Goal: Transaction & Acquisition: Download file/media

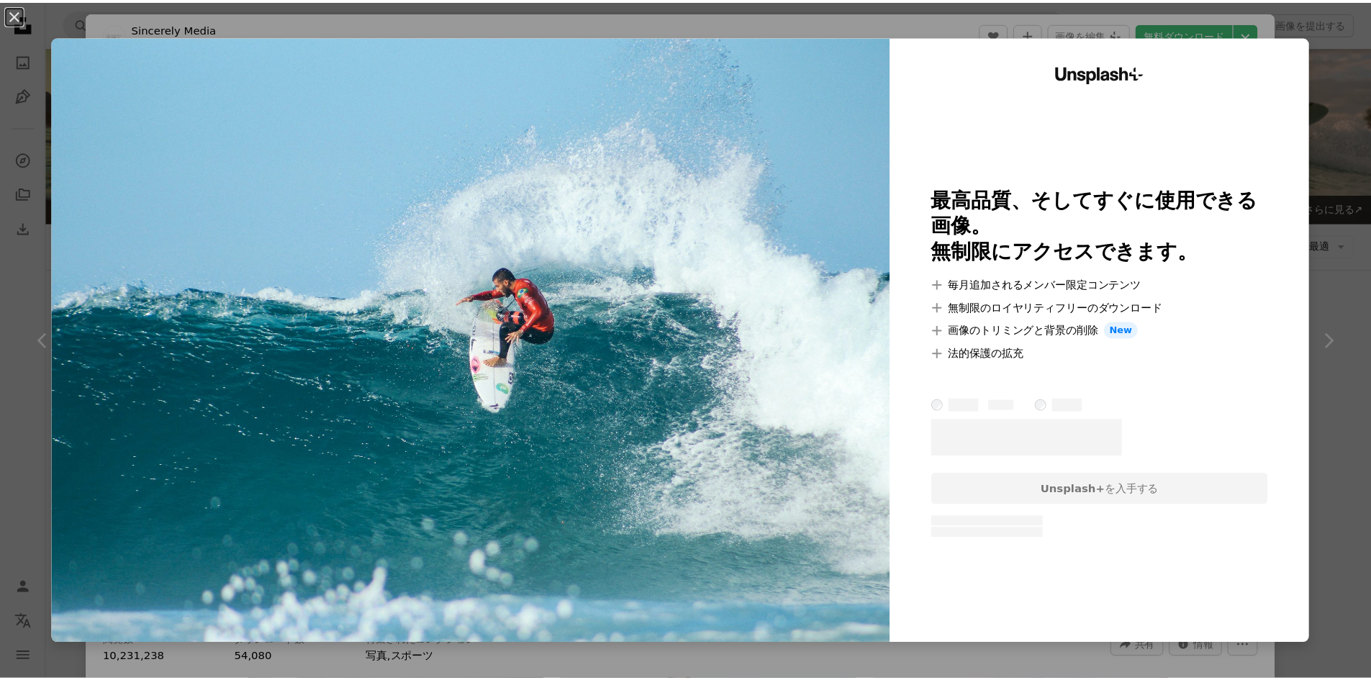
scroll to position [648, 0]
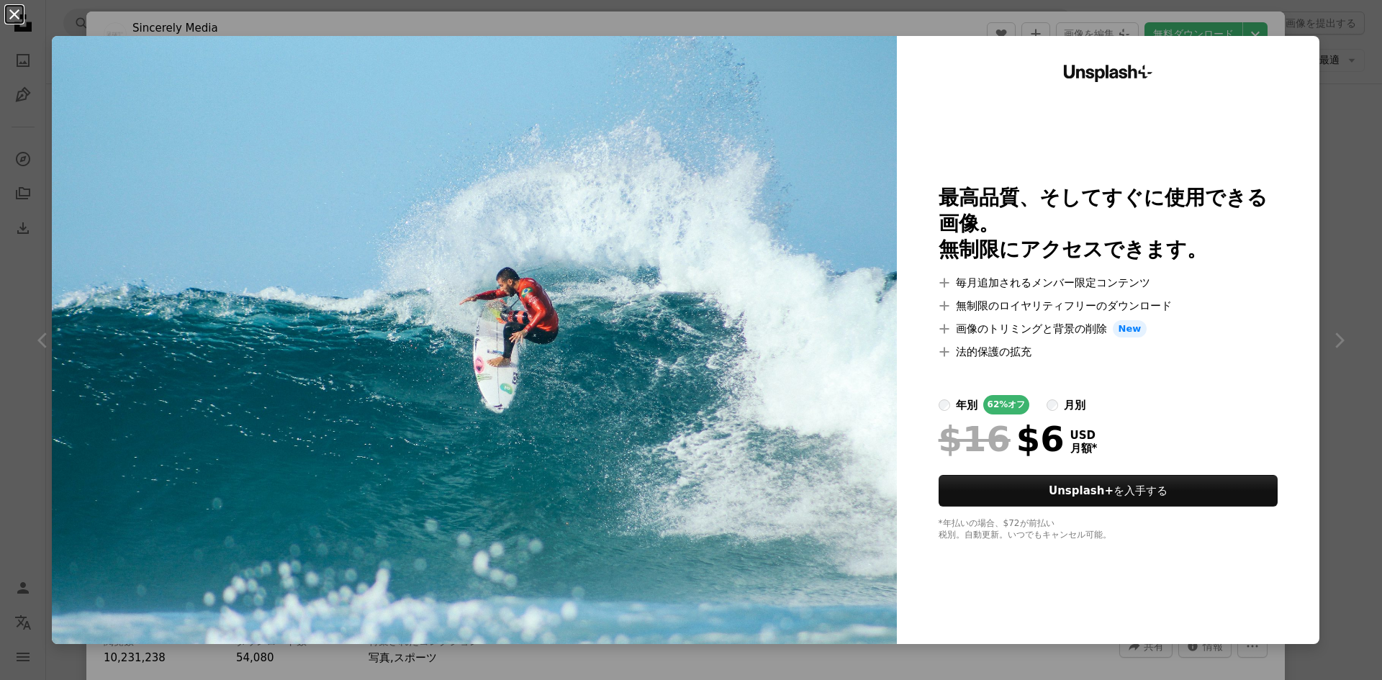
click at [13, 12] on button "An X shape" at bounding box center [14, 14] width 17 height 17
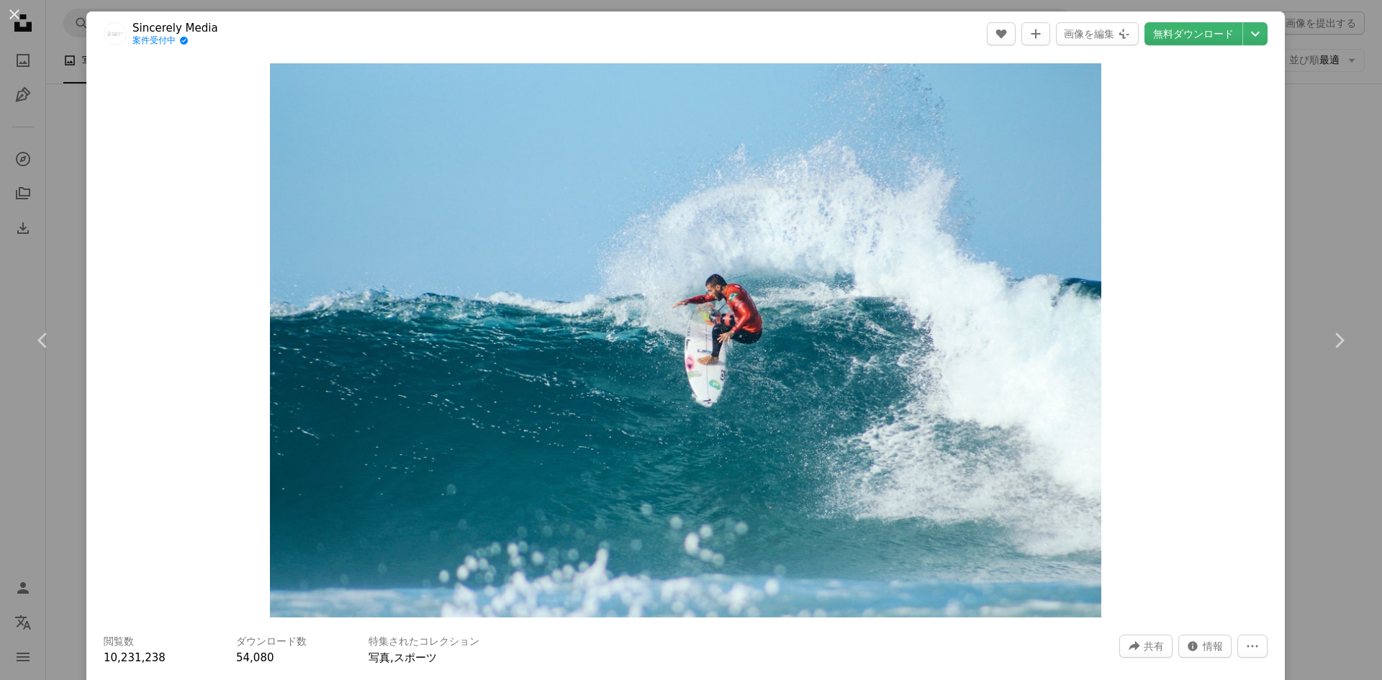
click at [13, 12] on button "An X shape" at bounding box center [14, 14] width 17 height 17
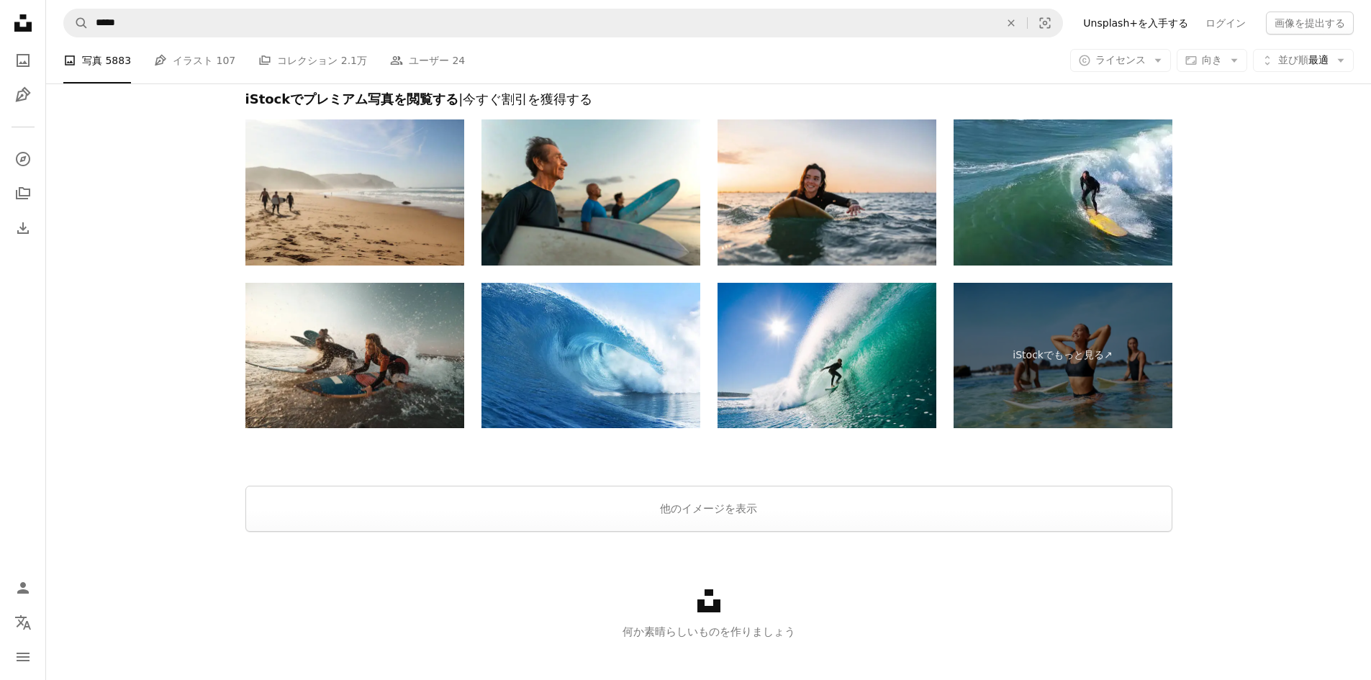
scroll to position [2644, 0]
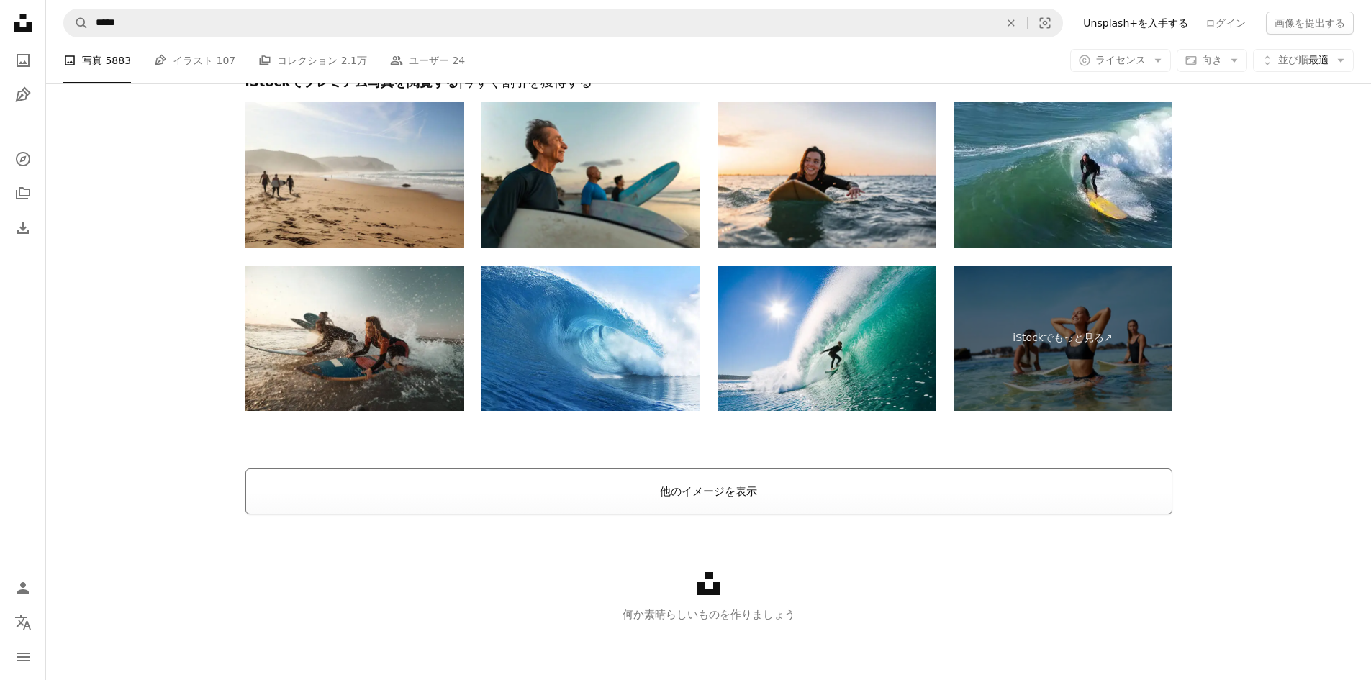
click at [686, 497] on button "他のイメージを表示" at bounding box center [708, 492] width 927 height 46
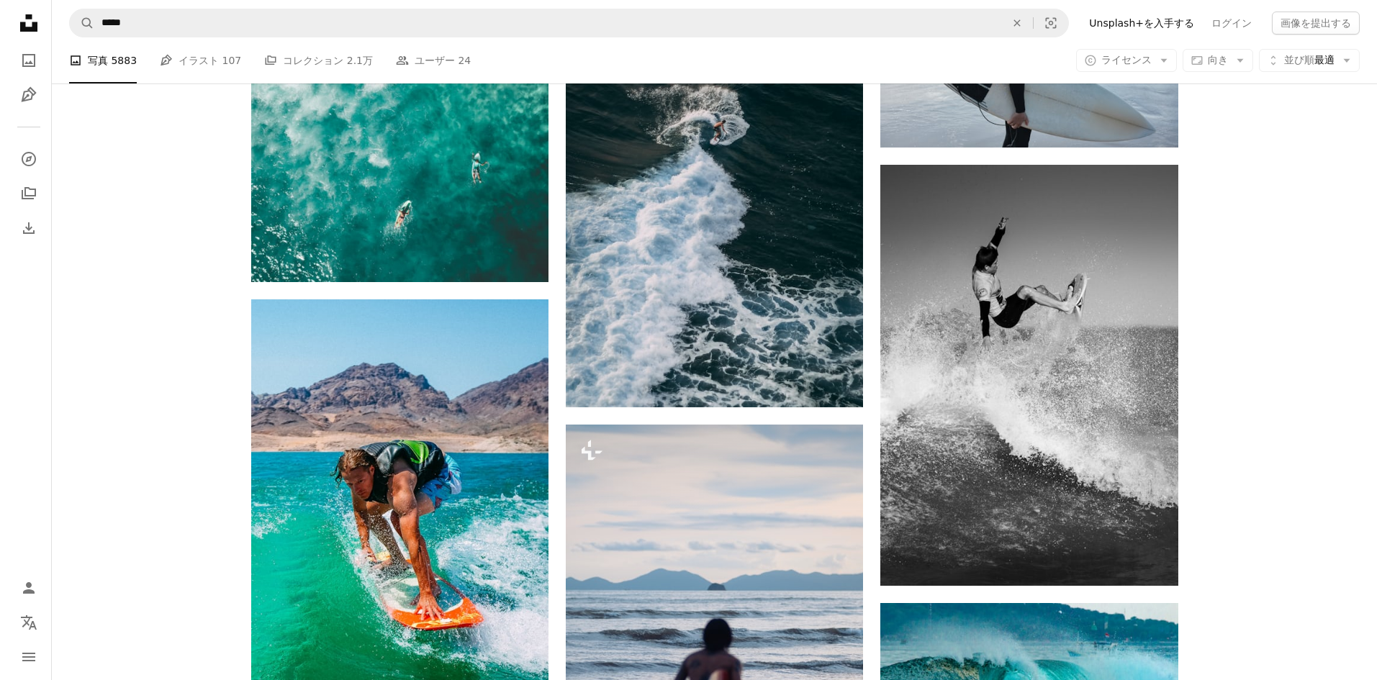
scroll to position [18695, 0]
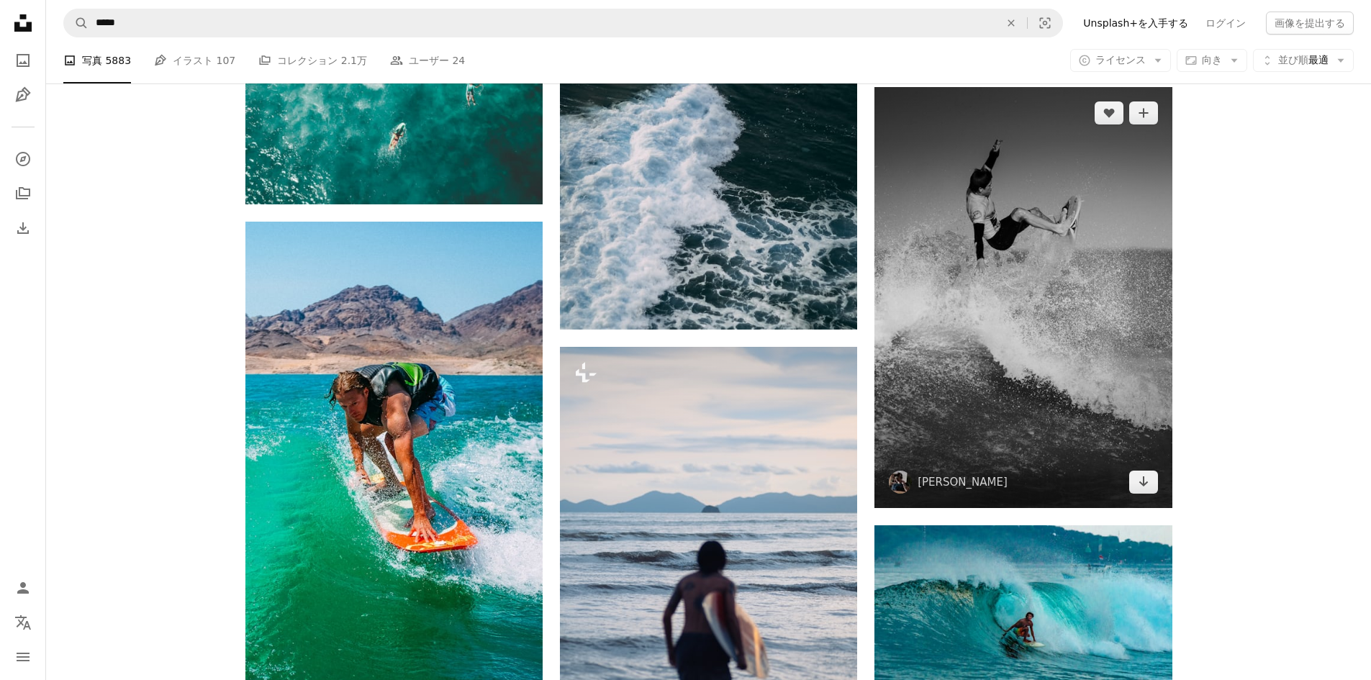
click at [1047, 291] on img at bounding box center [1022, 297] width 297 height 420
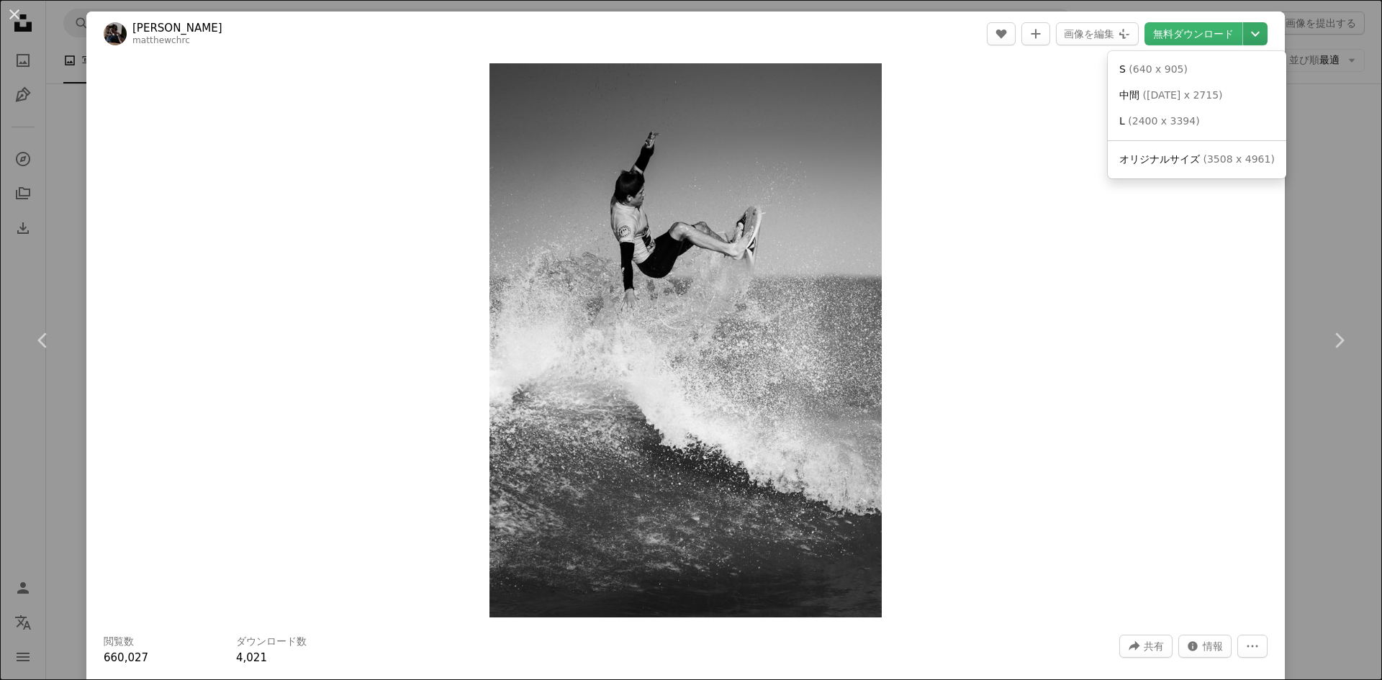
click at [1248, 26] on icon "Chevron down" at bounding box center [1255, 33] width 23 height 17
click at [1217, 119] on link "L ( 2400 x 3394 )" at bounding box center [1196, 122] width 167 height 26
